Goal: Transaction & Acquisition: Purchase product/service

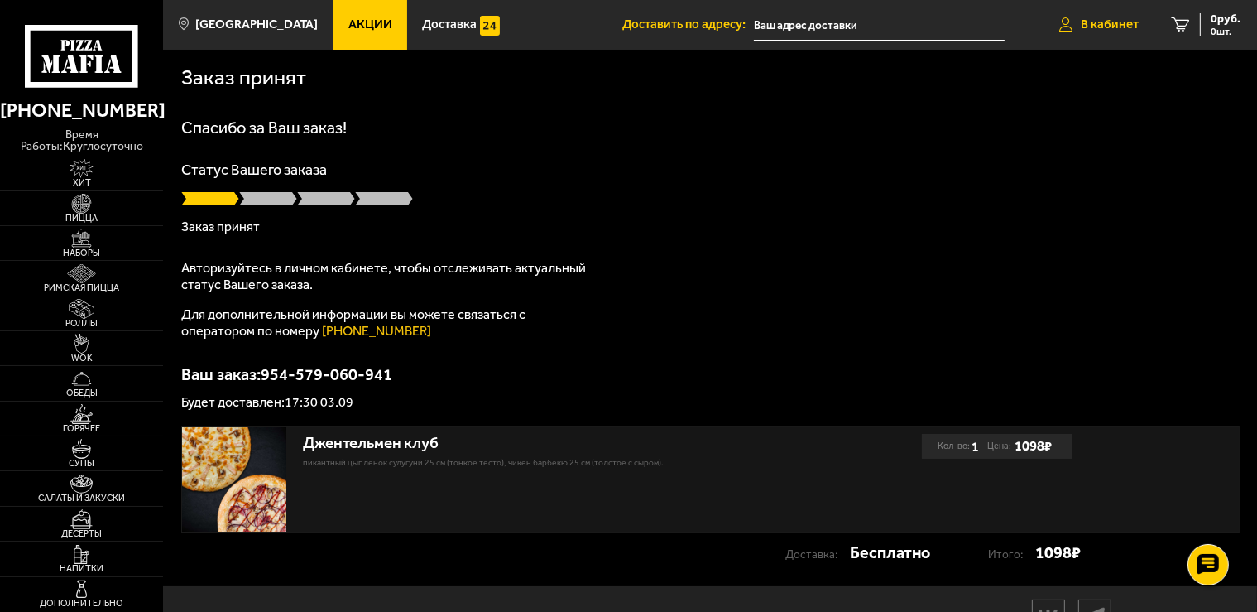
click at [1103, 24] on span "В кабинет" at bounding box center [1110, 24] width 58 height 12
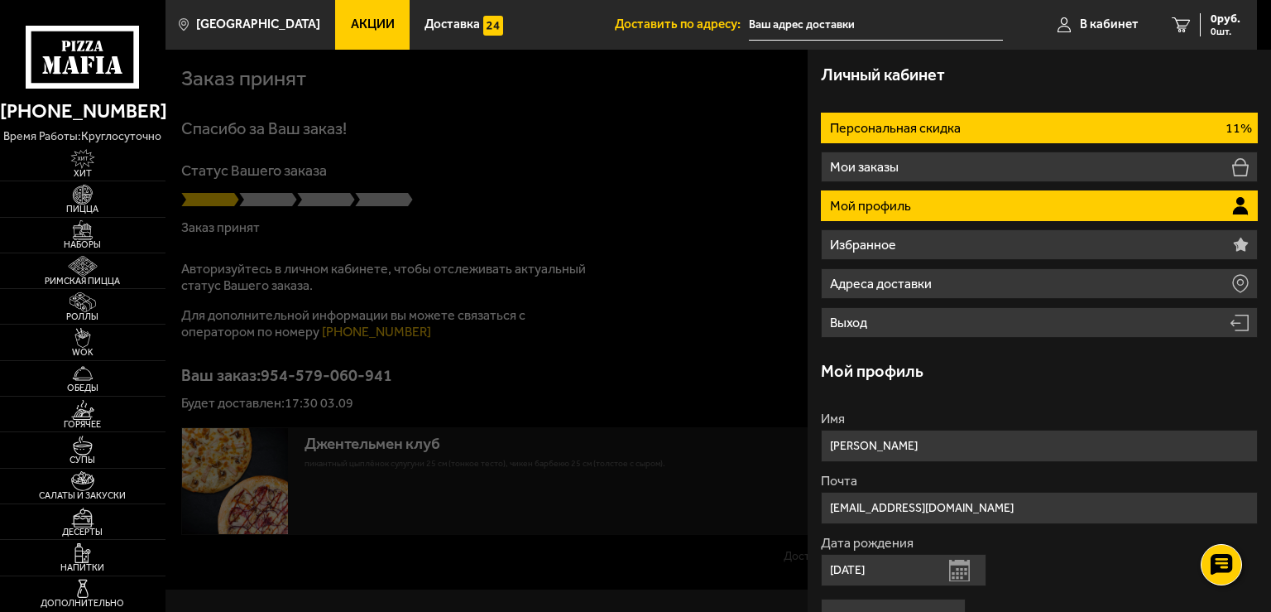
click at [985, 131] on li "Персональная скидка 11%" at bounding box center [1039, 128] width 437 height 31
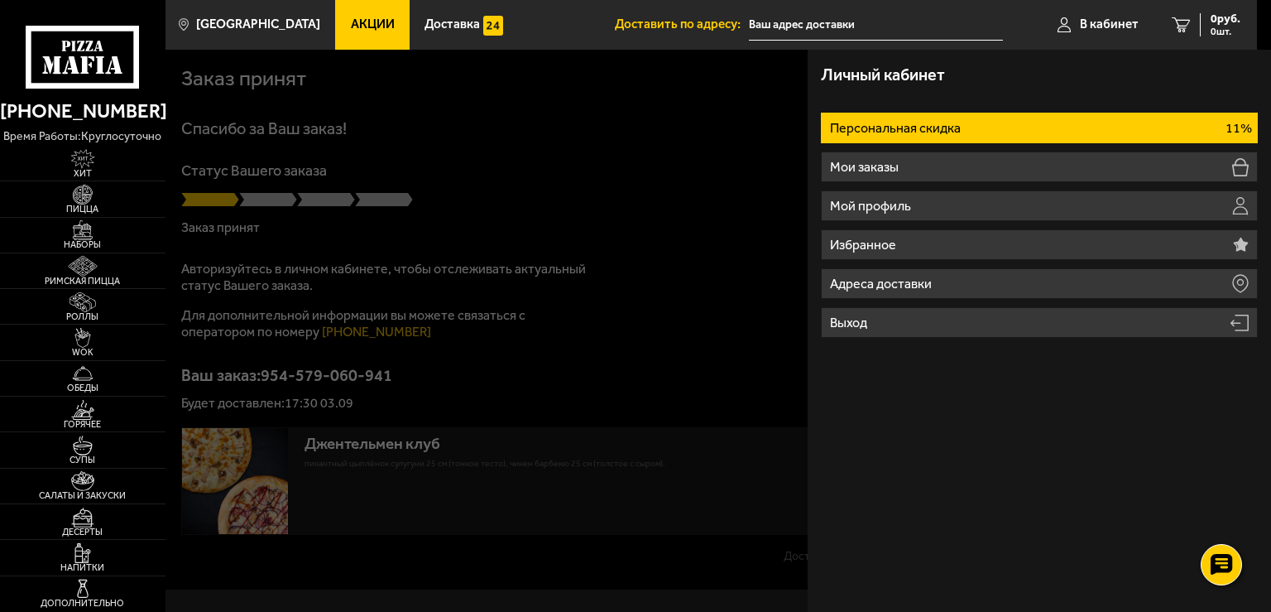
click at [985, 131] on li "Персональная скидка 11%" at bounding box center [1039, 128] width 437 height 31
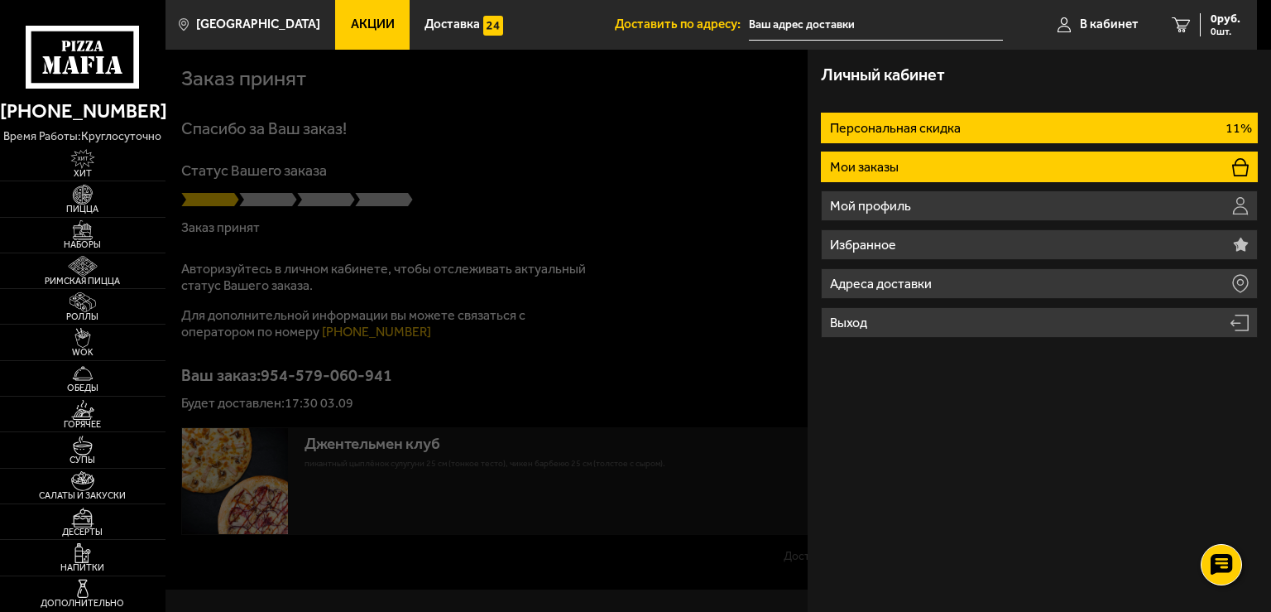
click at [940, 169] on li "Мои заказы" at bounding box center [1039, 166] width 437 height 31
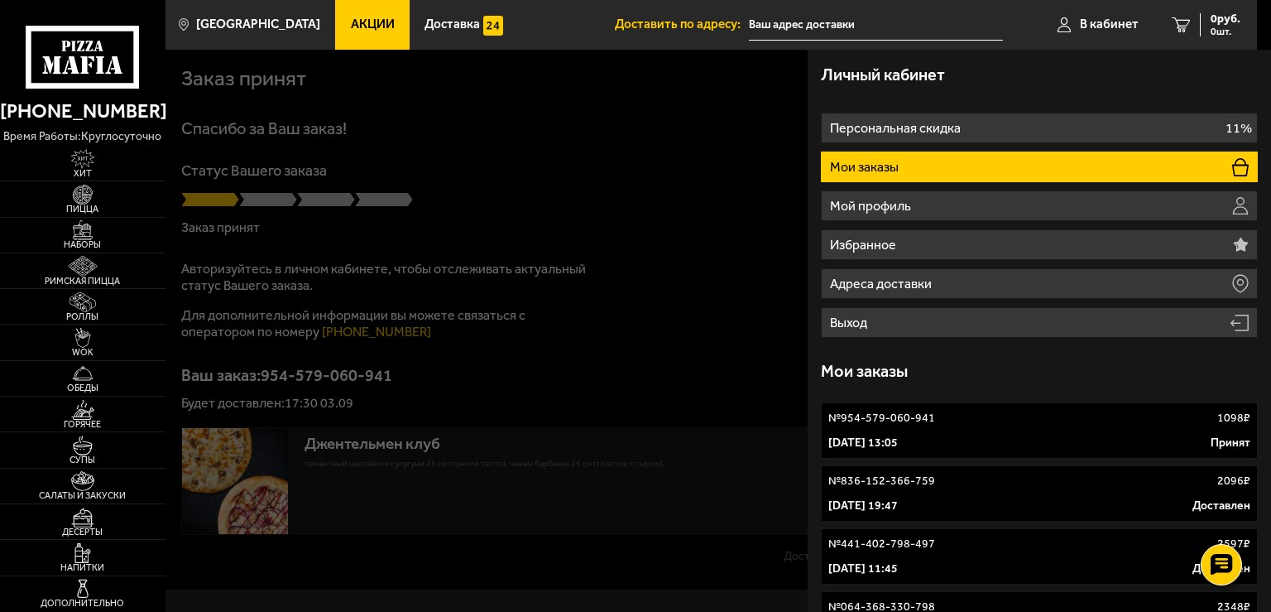
click at [746, 199] on div at bounding box center [801, 356] width 1271 height 612
